Goal: Obtain resource: Download file/media

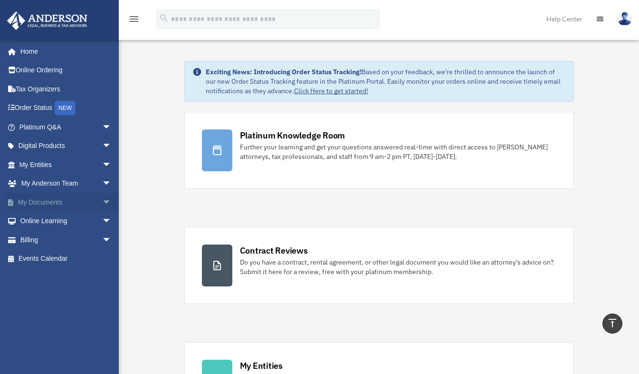
scroll to position [222, 0]
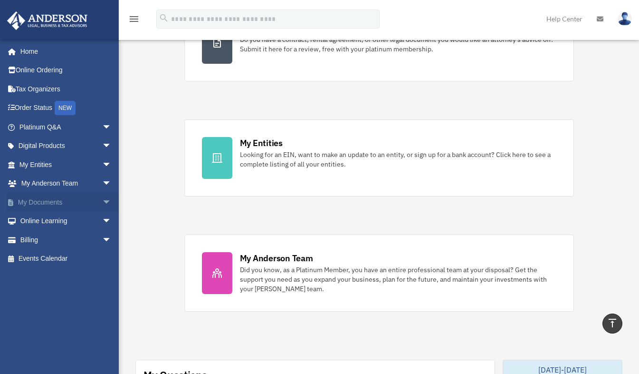
click at [102, 201] on span "arrow_drop_down" at bounding box center [111, 202] width 19 height 19
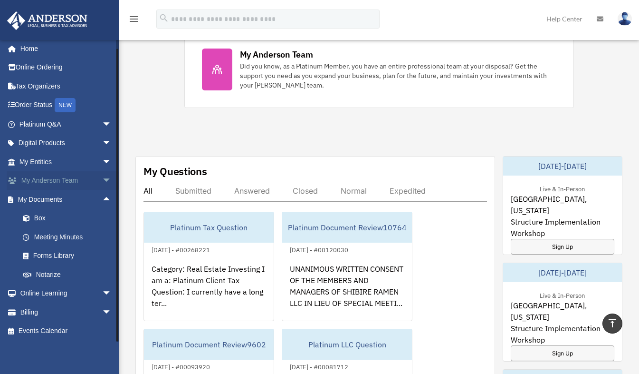
scroll to position [0, 0]
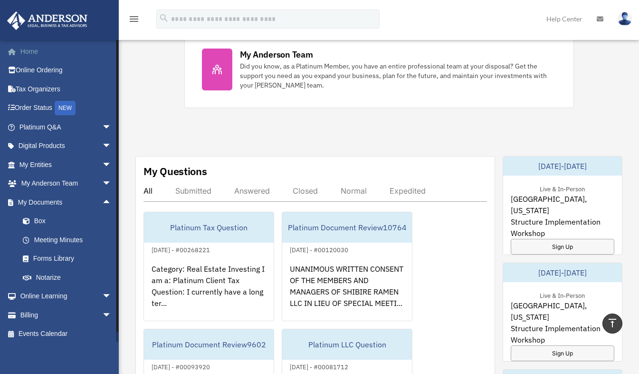
click at [30, 50] on link "Home" at bounding box center [66, 51] width 119 height 19
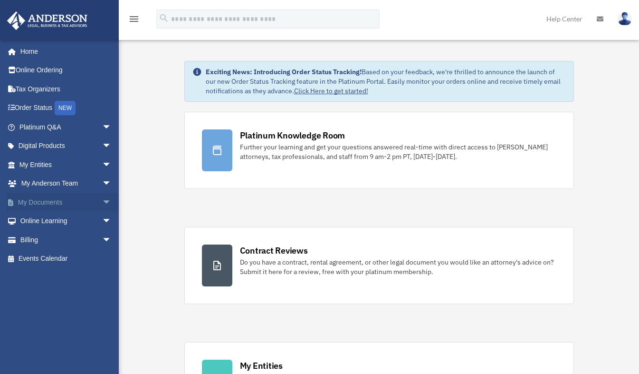
click at [87, 200] on link "My Documents arrow_drop_down" at bounding box center [66, 202] width 119 height 19
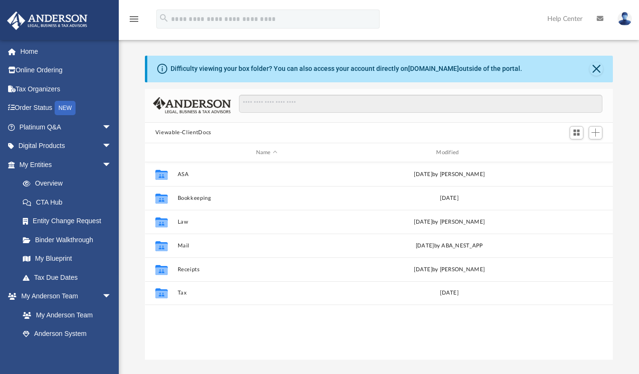
scroll to position [209, 461]
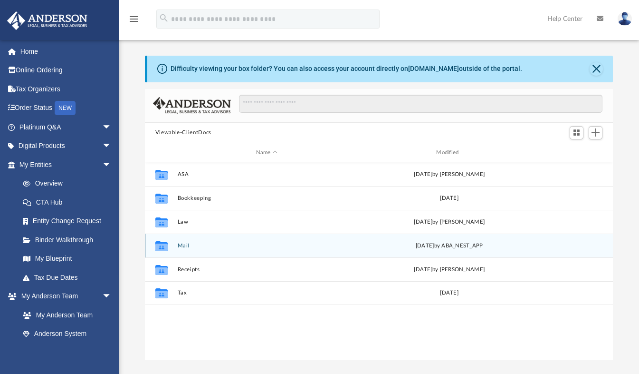
click at [180, 245] on button "Mail" at bounding box center [266, 245] width 179 height 6
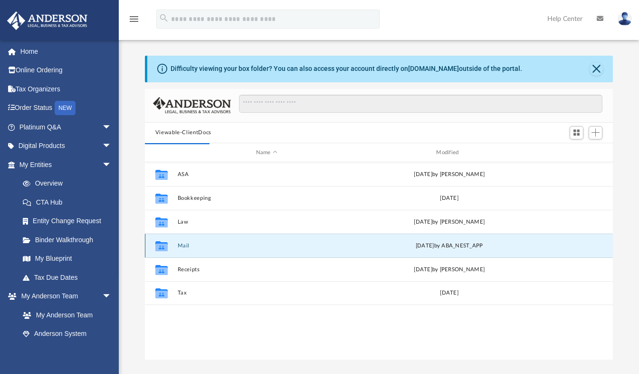
click at [184, 245] on button "Mail" at bounding box center [266, 245] width 179 height 6
click at [185, 246] on button "Mail" at bounding box center [266, 245] width 179 height 6
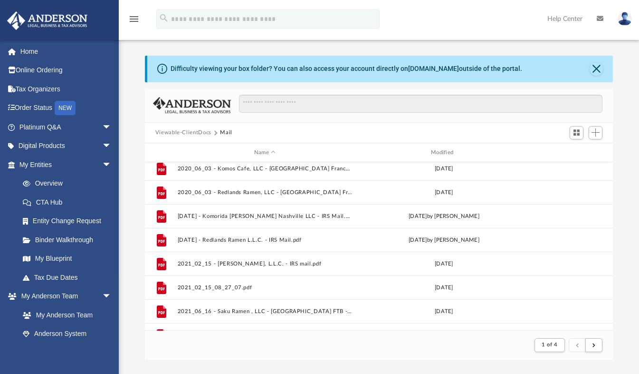
scroll to position [135, 0]
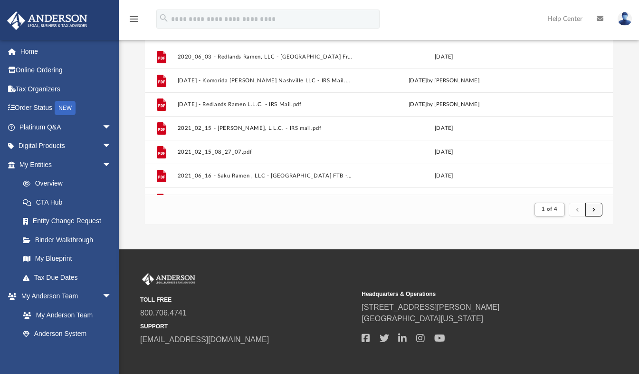
click at [599, 209] on button "submit" at bounding box center [594, 209] width 17 height 14
click at [594, 209] on span "submit" at bounding box center [594, 208] width 3 height 5
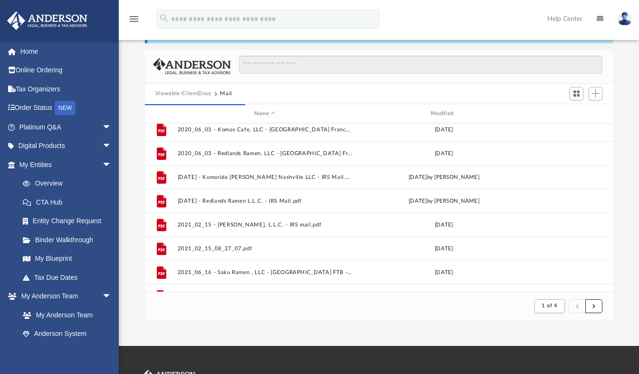
scroll to position [38, 0]
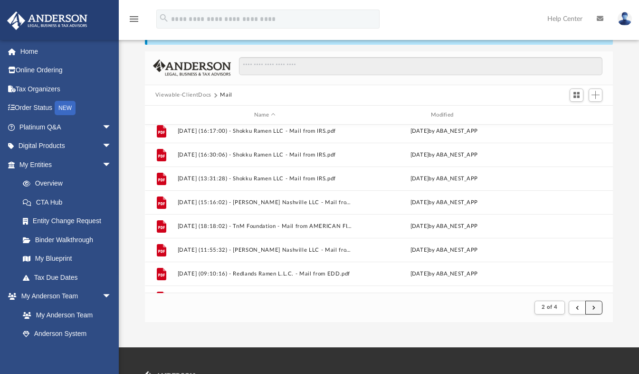
click at [600, 304] on button "submit" at bounding box center [594, 307] width 17 height 14
click at [591, 308] on button "submit" at bounding box center [594, 307] width 17 height 14
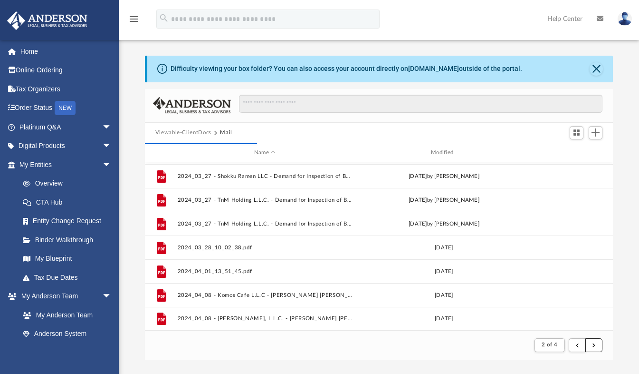
scroll to position [74, 0]
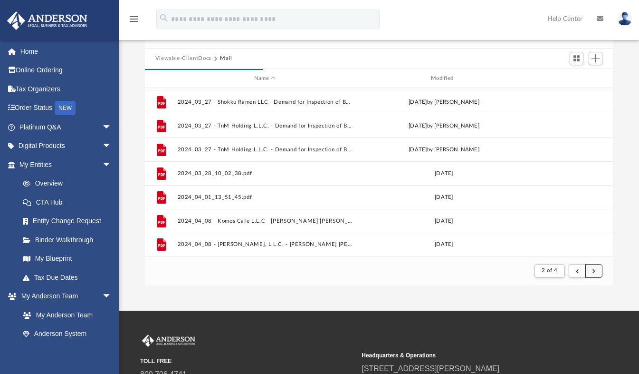
click at [593, 270] on span "submit" at bounding box center [594, 270] width 3 height 5
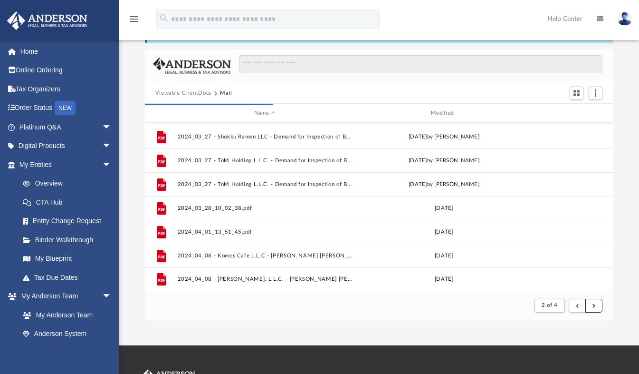
scroll to position [83, 0]
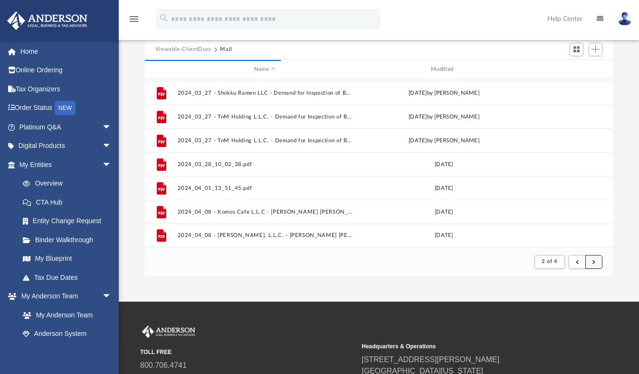
click at [592, 261] on button "submit" at bounding box center [594, 262] width 17 height 14
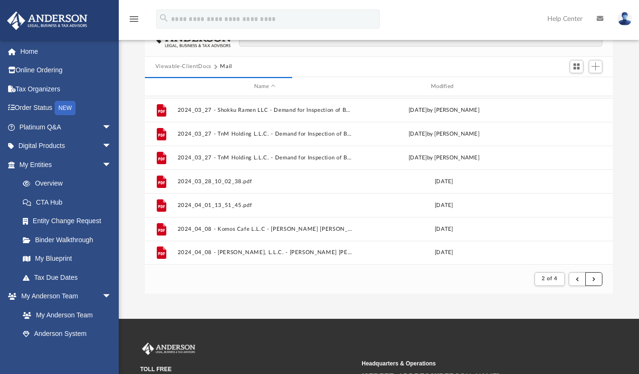
scroll to position [65, 0]
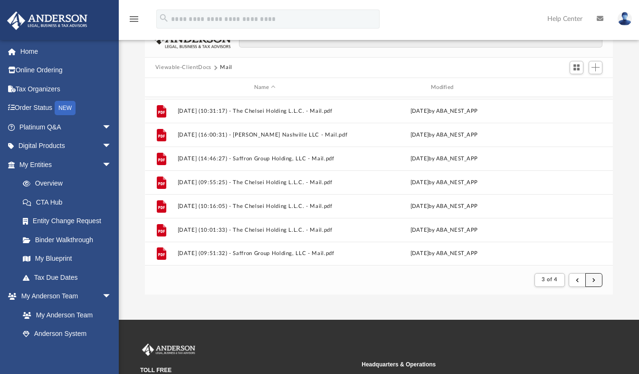
click at [594, 282] on button "submit" at bounding box center [594, 280] width 17 height 14
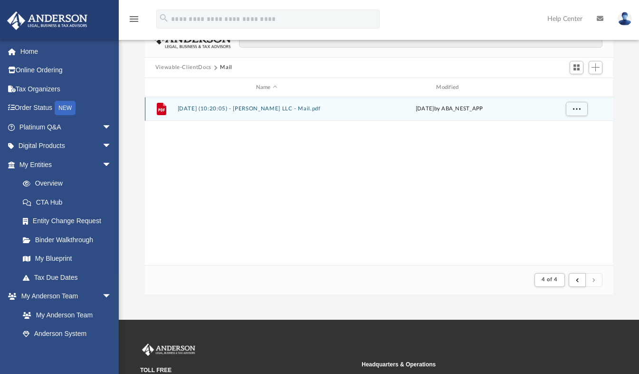
click at [315, 108] on button "2025.10.01 (10:20:05) - Komorida Nguyen Houston LLC - Mail.pdf" at bounding box center [266, 109] width 179 height 6
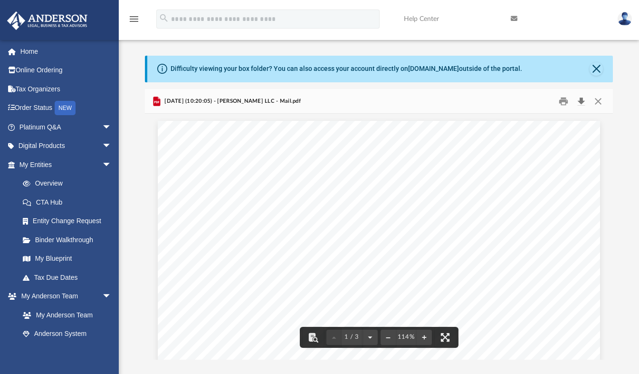
click at [582, 96] on button "Download" at bounding box center [581, 101] width 17 height 15
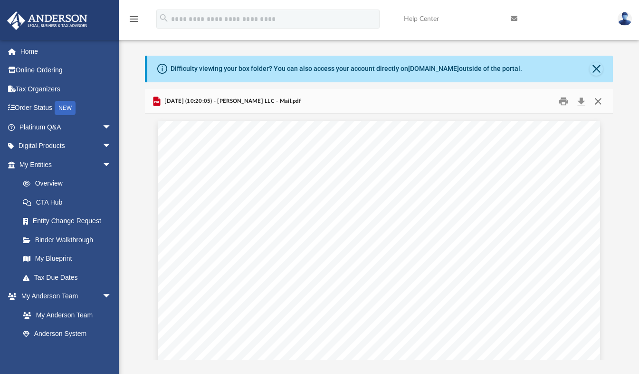
click at [601, 98] on button "Close" at bounding box center [598, 101] width 17 height 15
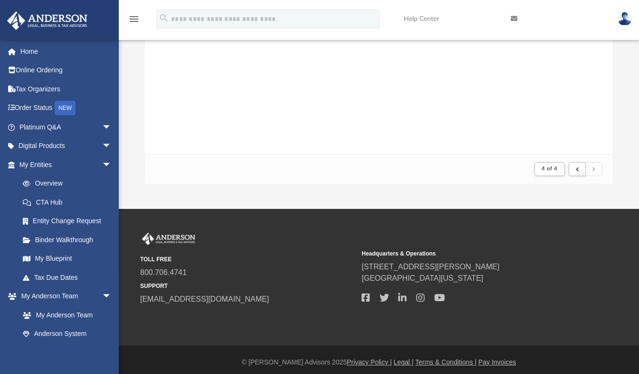
scroll to position [181, 0]
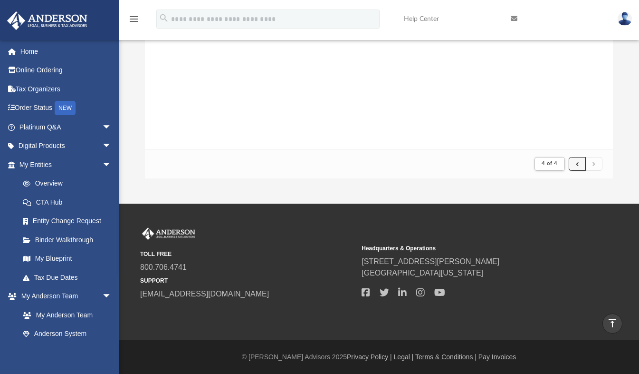
click at [581, 165] on button "submit" at bounding box center [577, 164] width 17 height 14
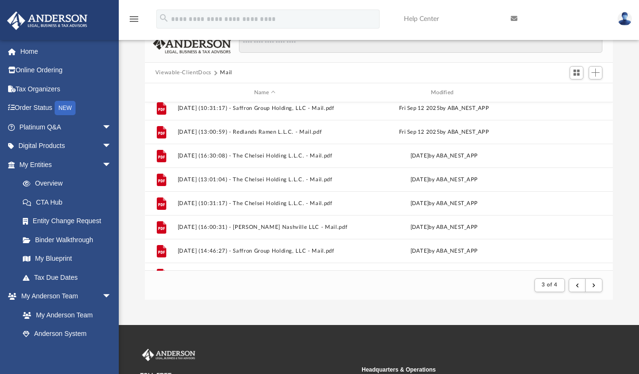
scroll to position [1020, 0]
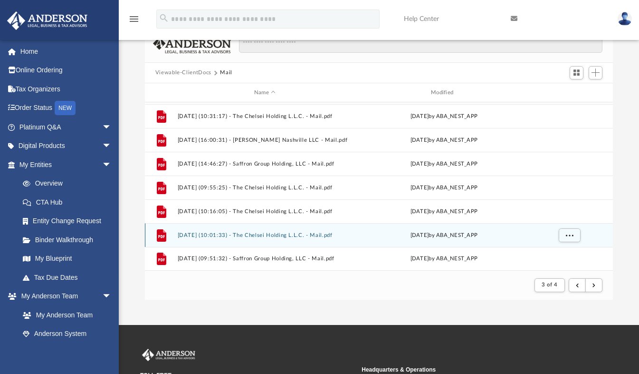
click at [289, 231] on div "File 2025.09.26 (10:01:33) - The Chelsei Holding L.L.C. - Mail.pdf Fri Sep 26 2…" at bounding box center [379, 235] width 469 height 24
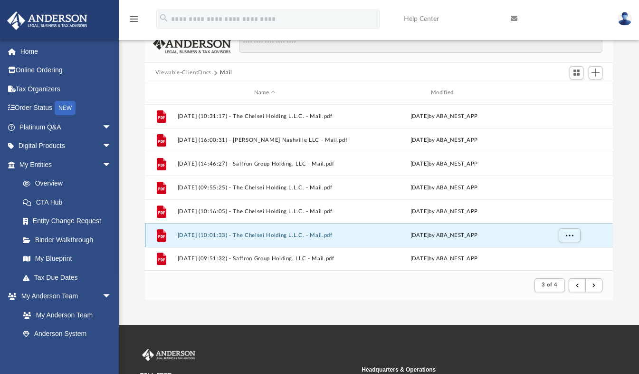
click at [271, 236] on button "2025.09.26 (10:01:33) - The Chelsei Holding L.L.C. - Mail.pdf" at bounding box center [264, 235] width 175 height 6
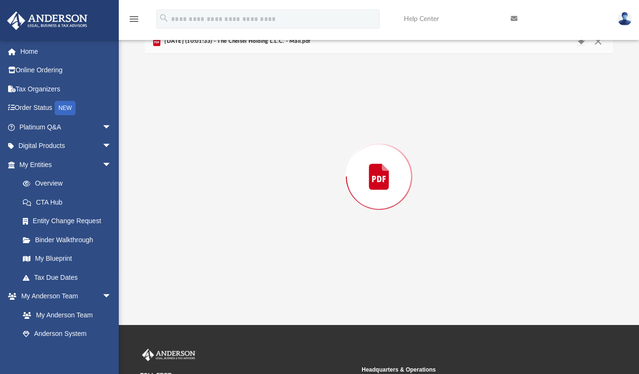
click at [271, 236] on div "Preview" at bounding box center [379, 176] width 469 height 245
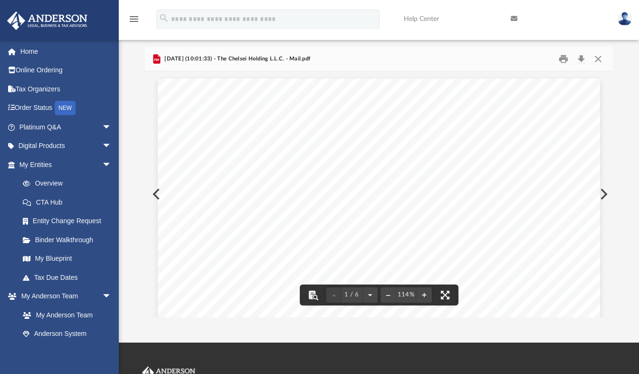
scroll to position [0, 0]
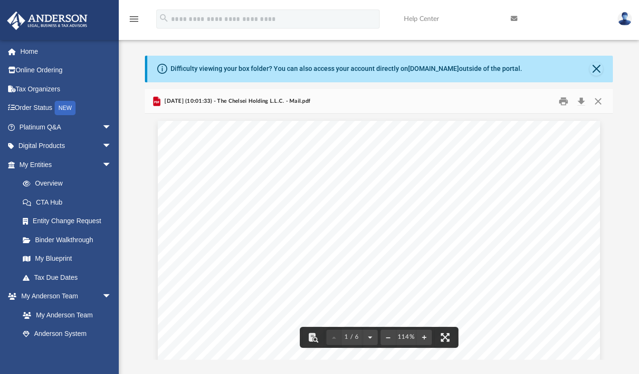
click at [626, 25] on img at bounding box center [625, 19] width 14 height 14
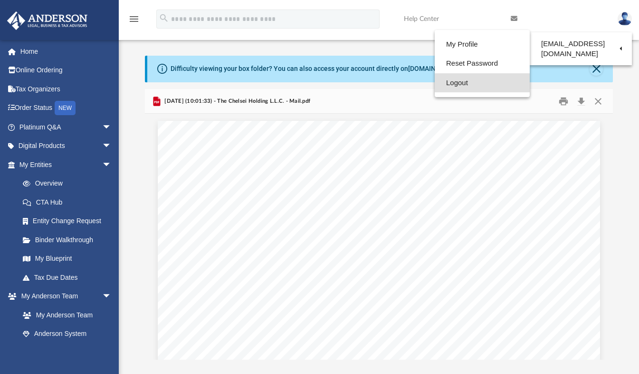
click at [435, 87] on link "Logout" at bounding box center [482, 82] width 95 height 19
